Goal: Task Accomplishment & Management: Complete application form

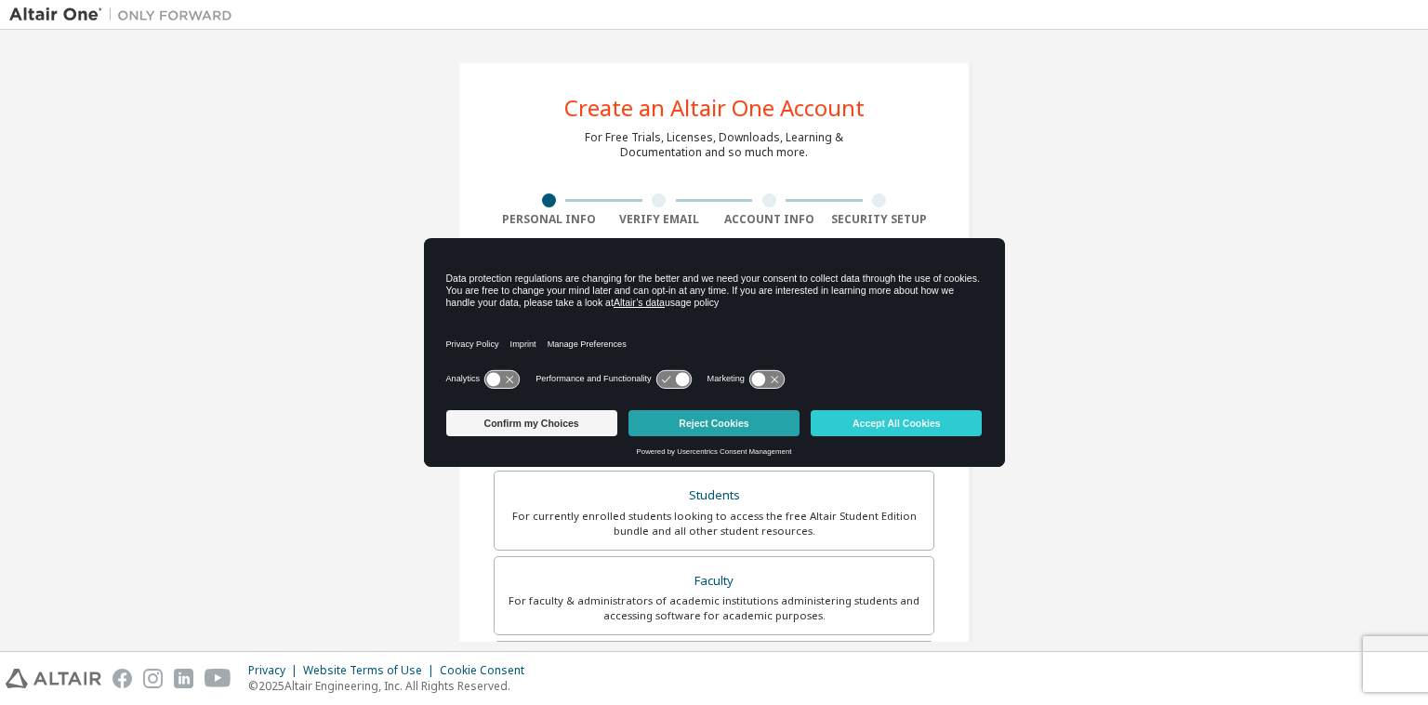
click at [701, 419] on button "Reject Cookies" at bounding box center [713, 423] width 171 height 26
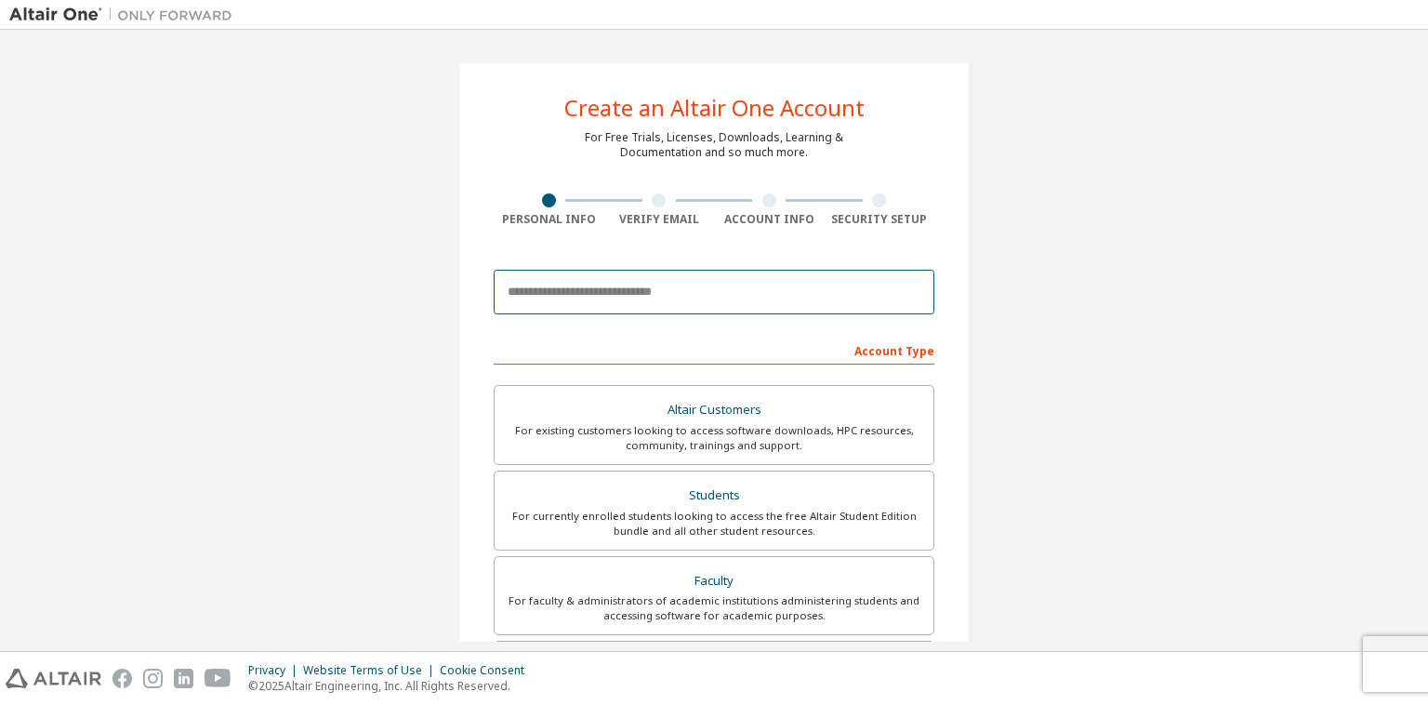
click at [695, 299] on input "email" at bounding box center [714, 292] width 441 height 45
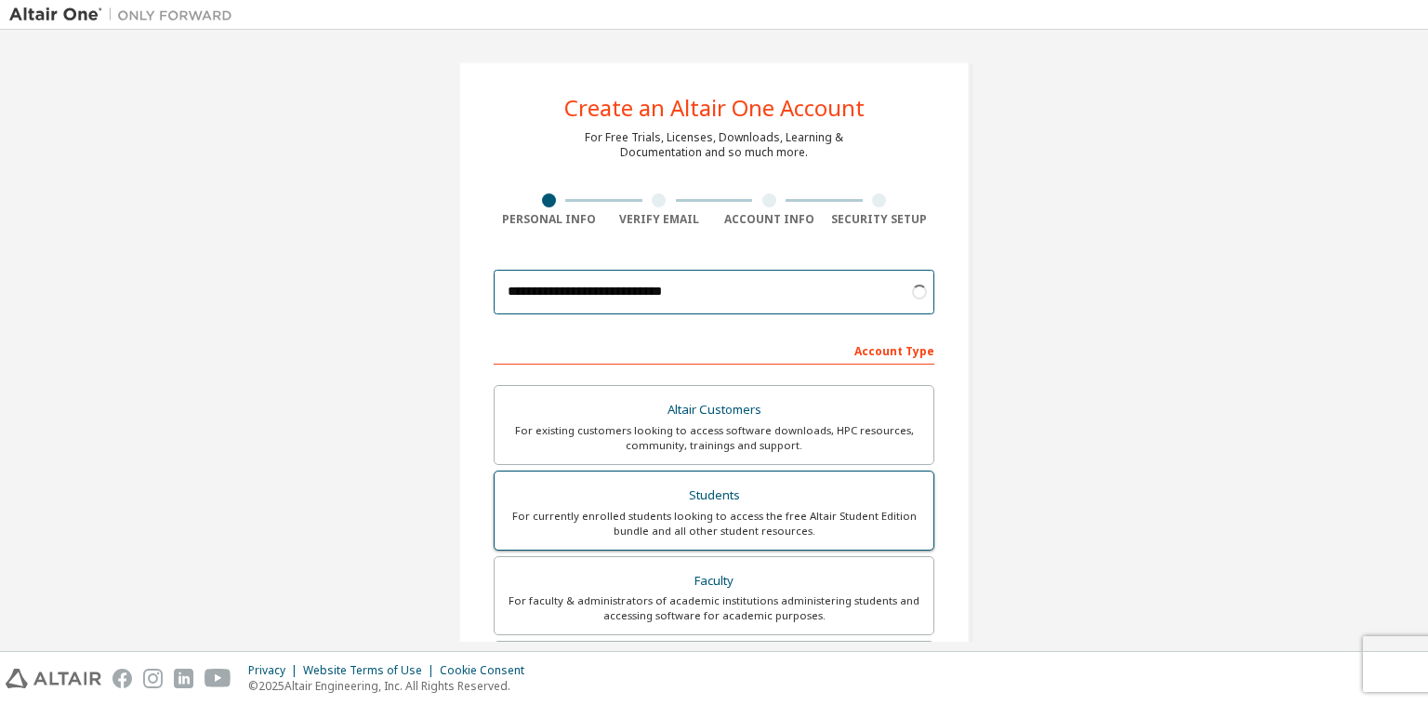
type input "**********"
click at [697, 510] on div "For currently enrolled students looking to access the free Altair Student Editi…" at bounding box center [714, 523] width 416 height 30
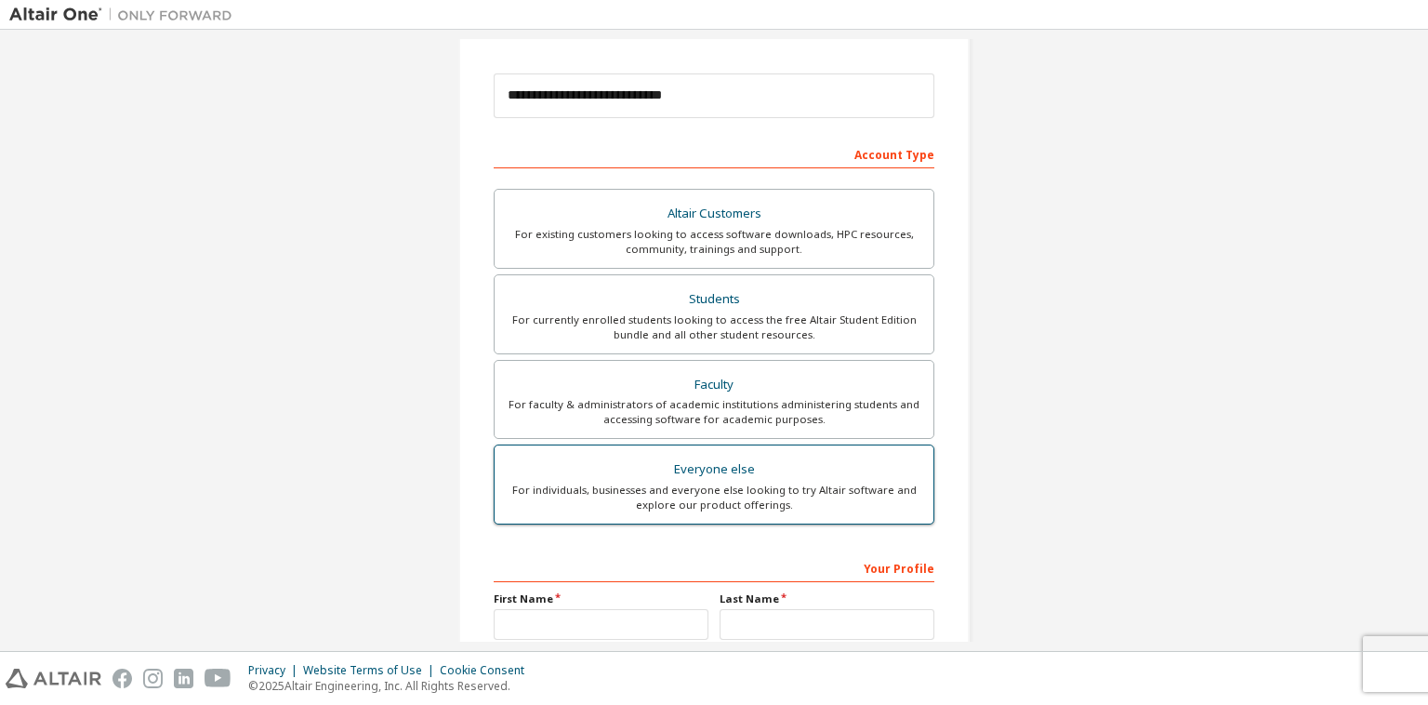
scroll to position [381, 0]
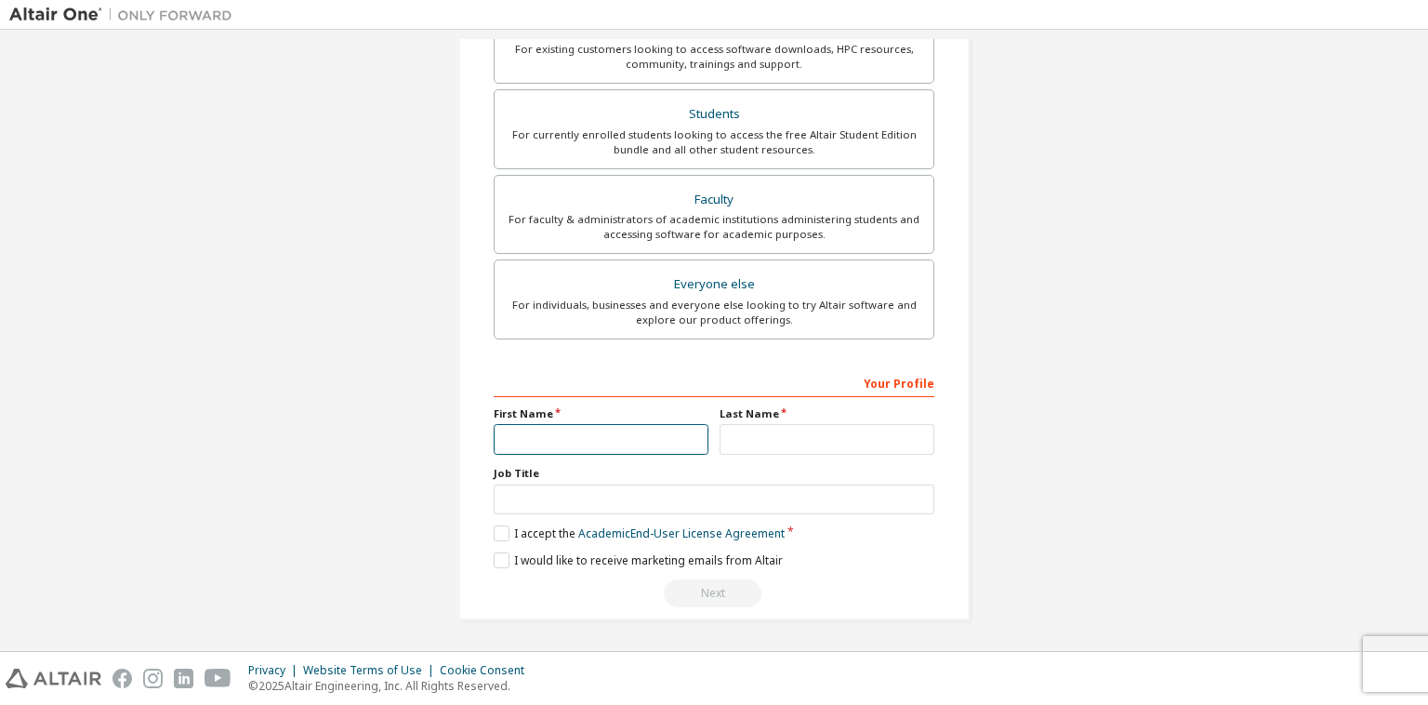
click at [597, 438] on input "text" at bounding box center [601, 439] width 215 height 31
type input "*"
type input "*****"
click at [515, 541] on div "Your Profile First Name * Last Name ***** Job Title Please provide State/Provin…" at bounding box center [714, 487] width 441 height 241
click at [506, 534] on label "I accept the Academic End-User License Agreement" at bounding box center [639, 533] width 291 height 16
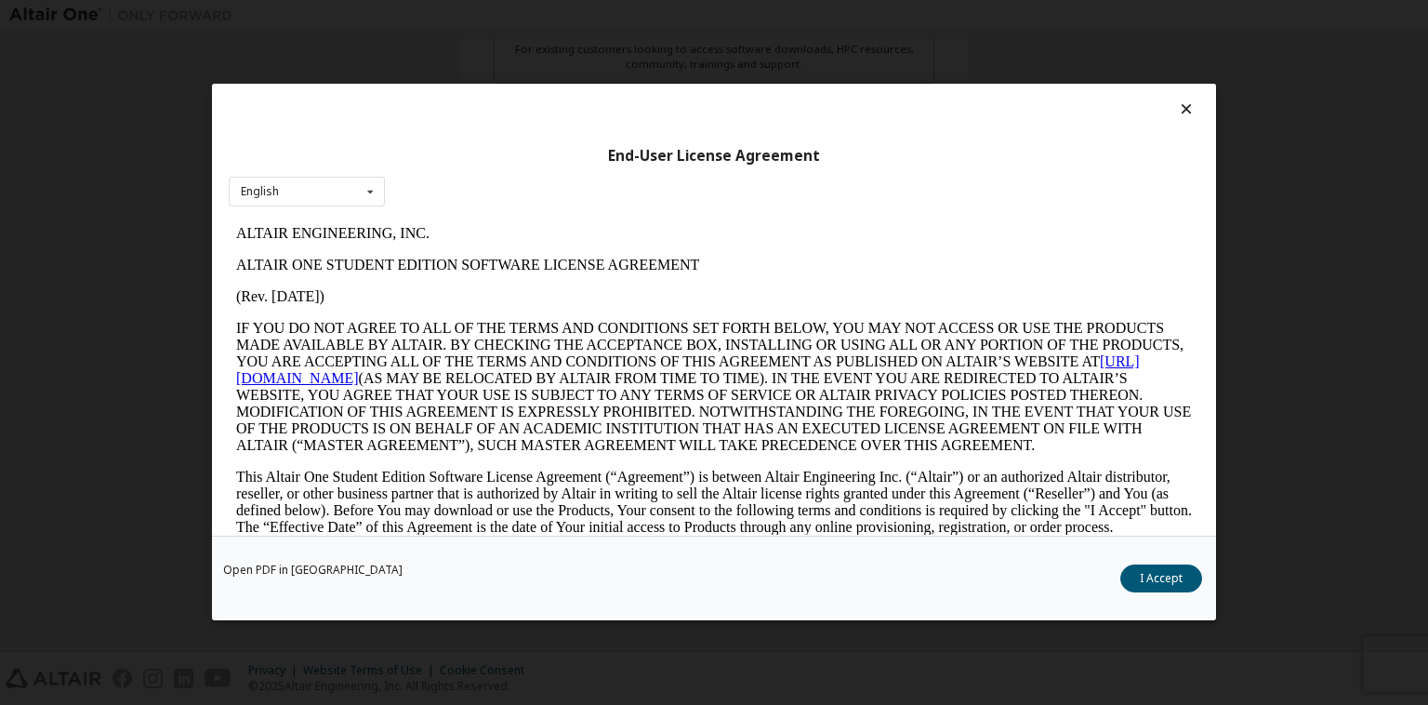
scroll to position [0, 0]
click at [1155, 565] on button "I Accept" at bounding box center [1161, 579] width 82 height 28
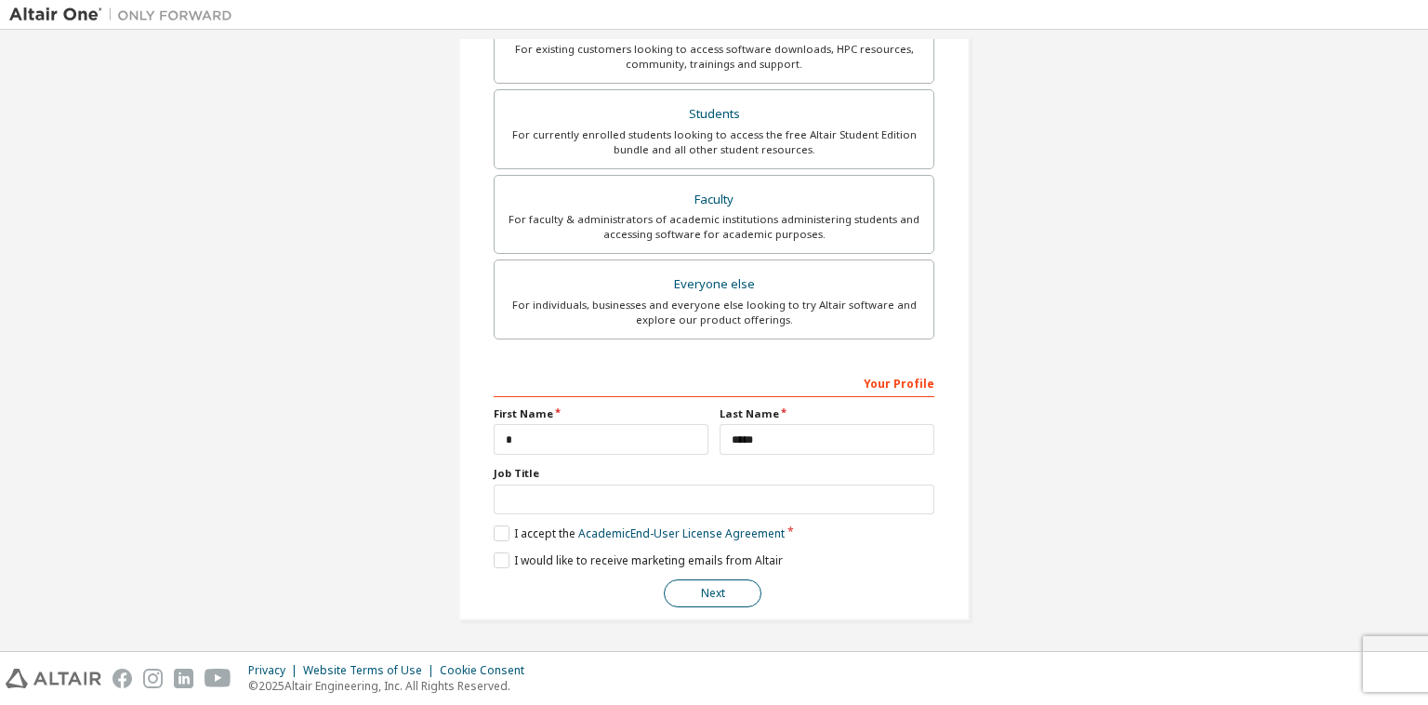
click at [721, 588] on button "Next" at bounding box center [713, 593] width 98 height 28
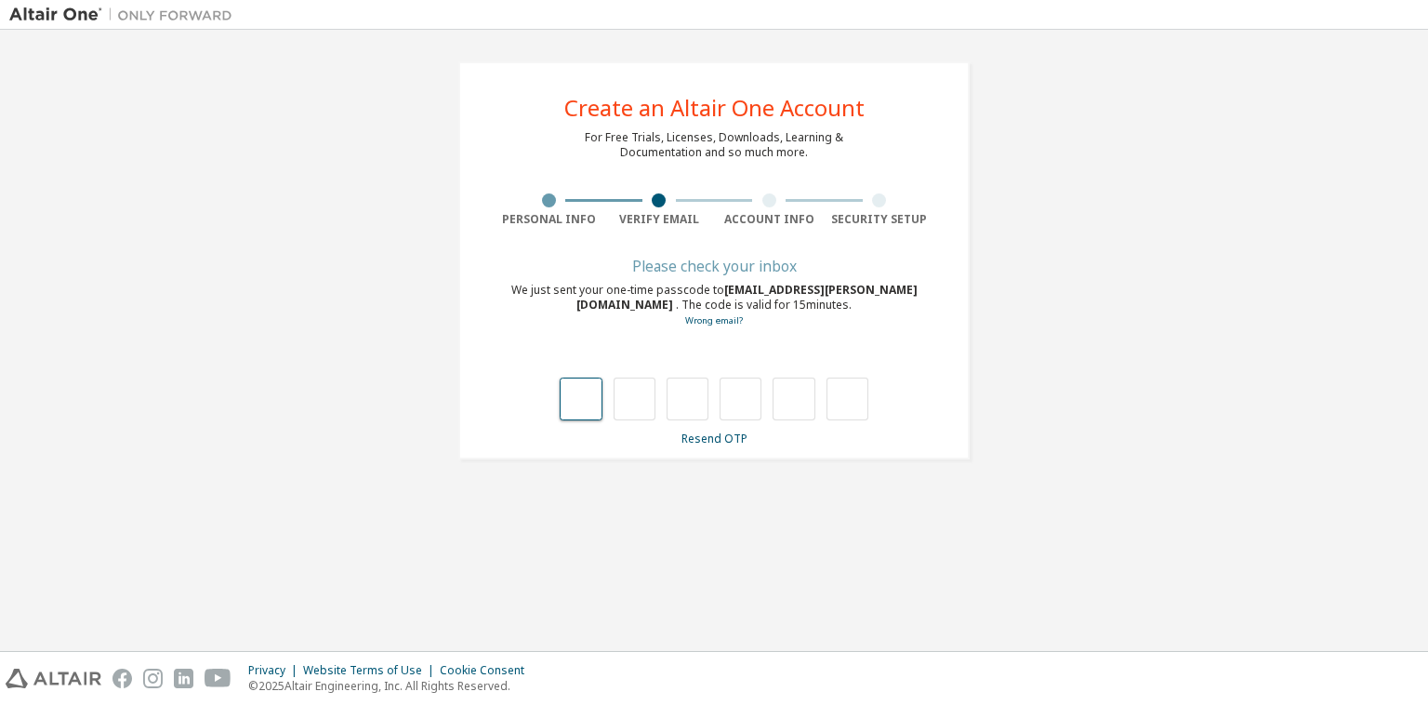
click at [597, 390] on input "text" at bounding box center [581, 398] width 42 height 43
type input "*"
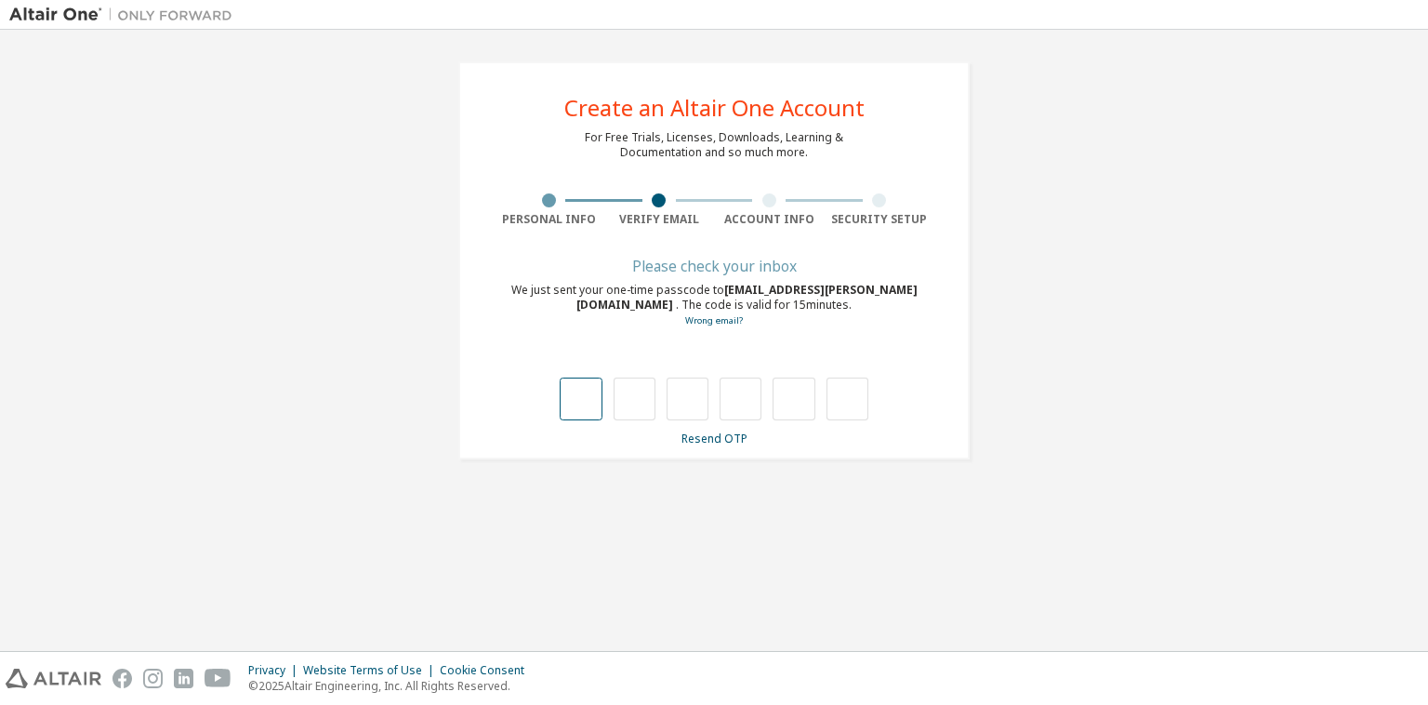
type input "*"
